Goal: Navigation & Orientation: Find specific page/section

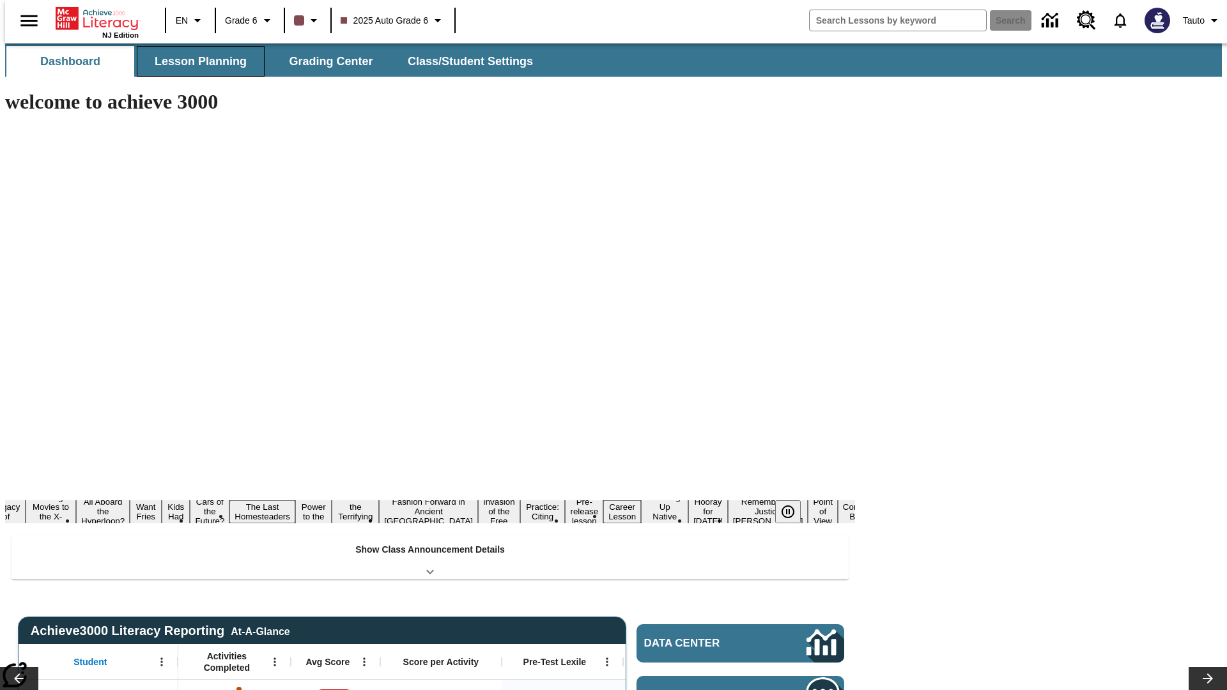
click at [196, 61] on button "Lesson Planning" at bounding box center [201, 61] width 128 height 31
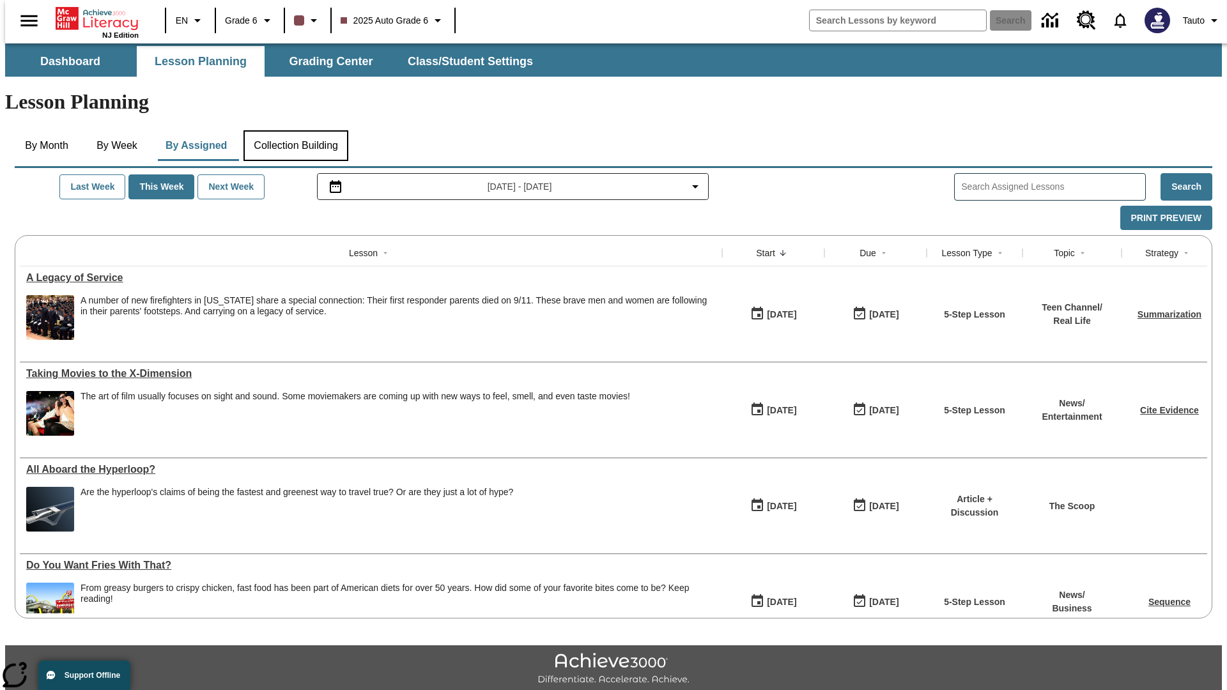
click at [295, 130] on button "Collection Building" at bounding box center [296, 145] width 105 height 31
